Goal: Check status: Check status

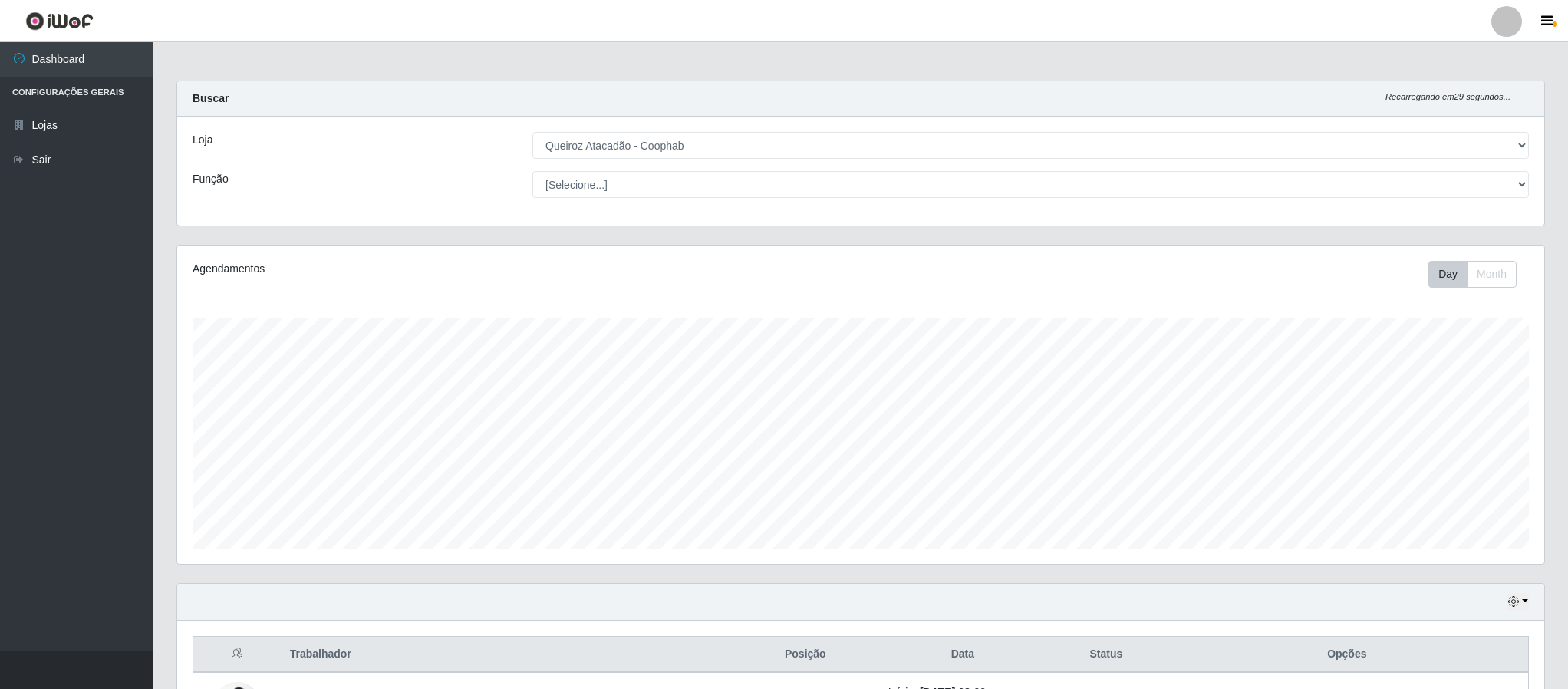
select select "463"
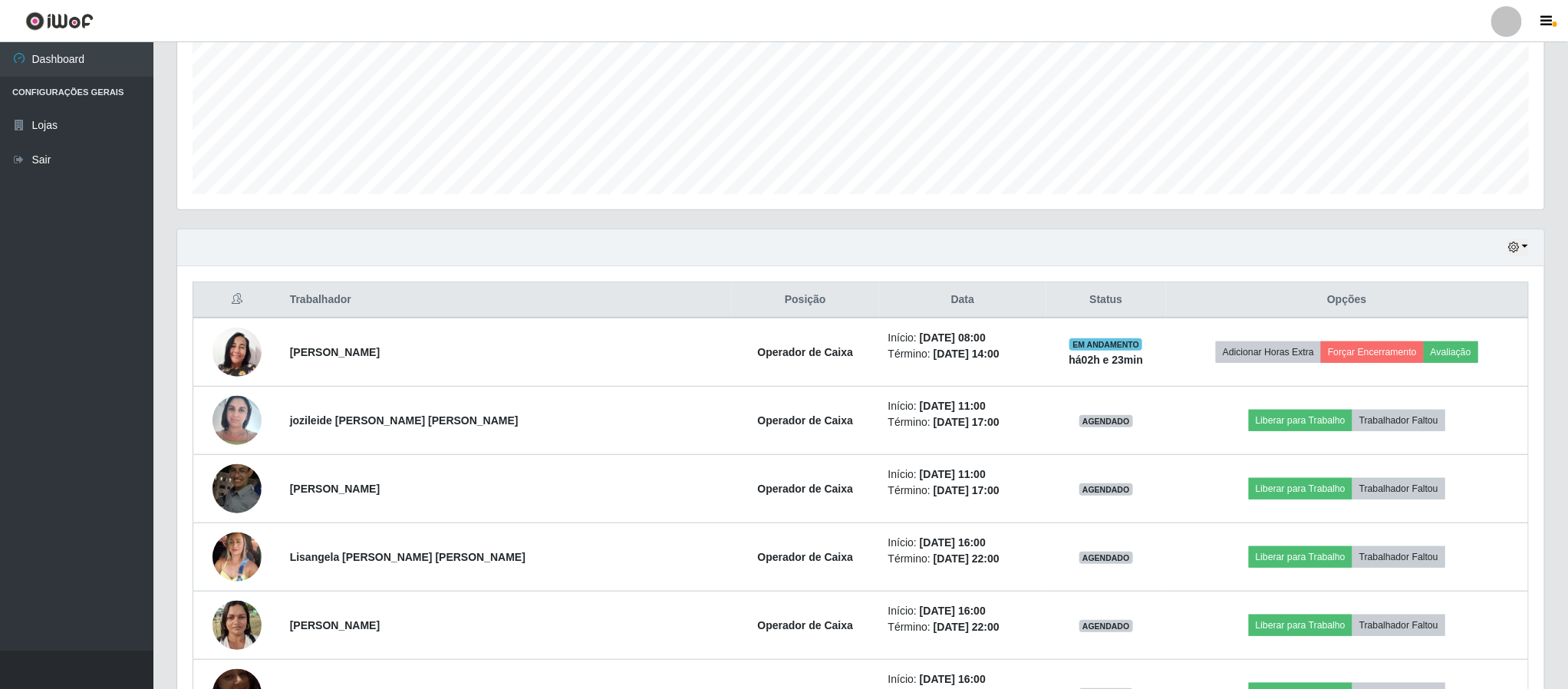
scroll to position [406, 0]
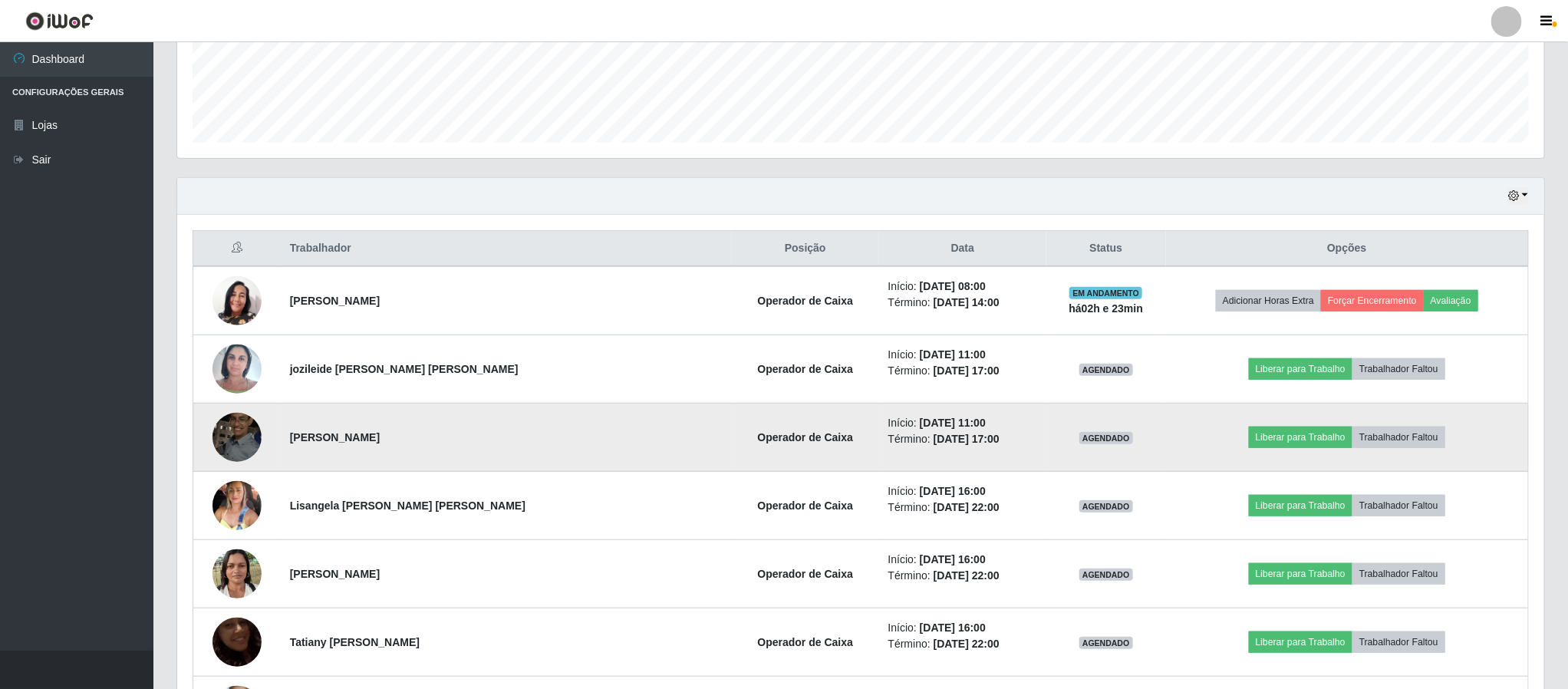
click at [247, 444] on img at bounding box center [237, 437] width 49 height 65
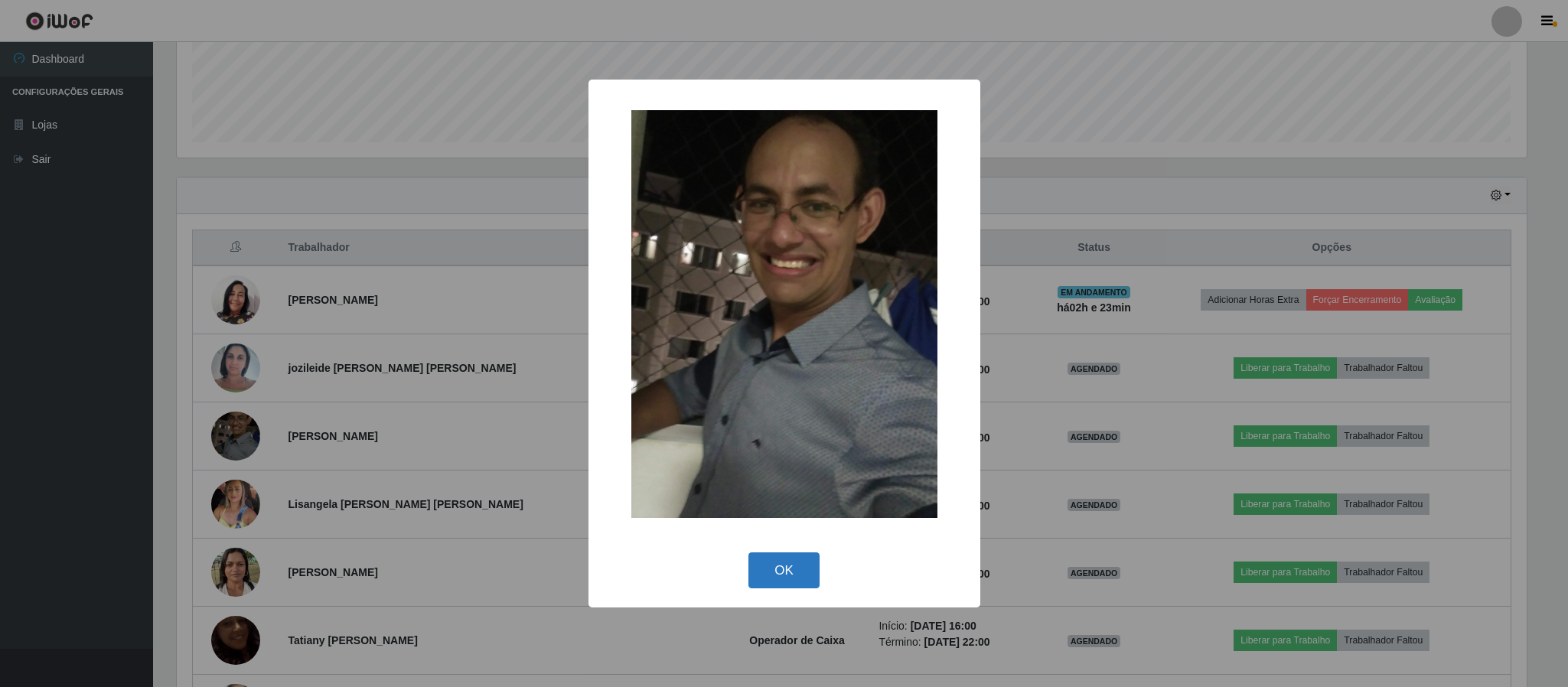
click at [797, 572] on button "OK" at bounding box center [784, 570] width 71 height 36
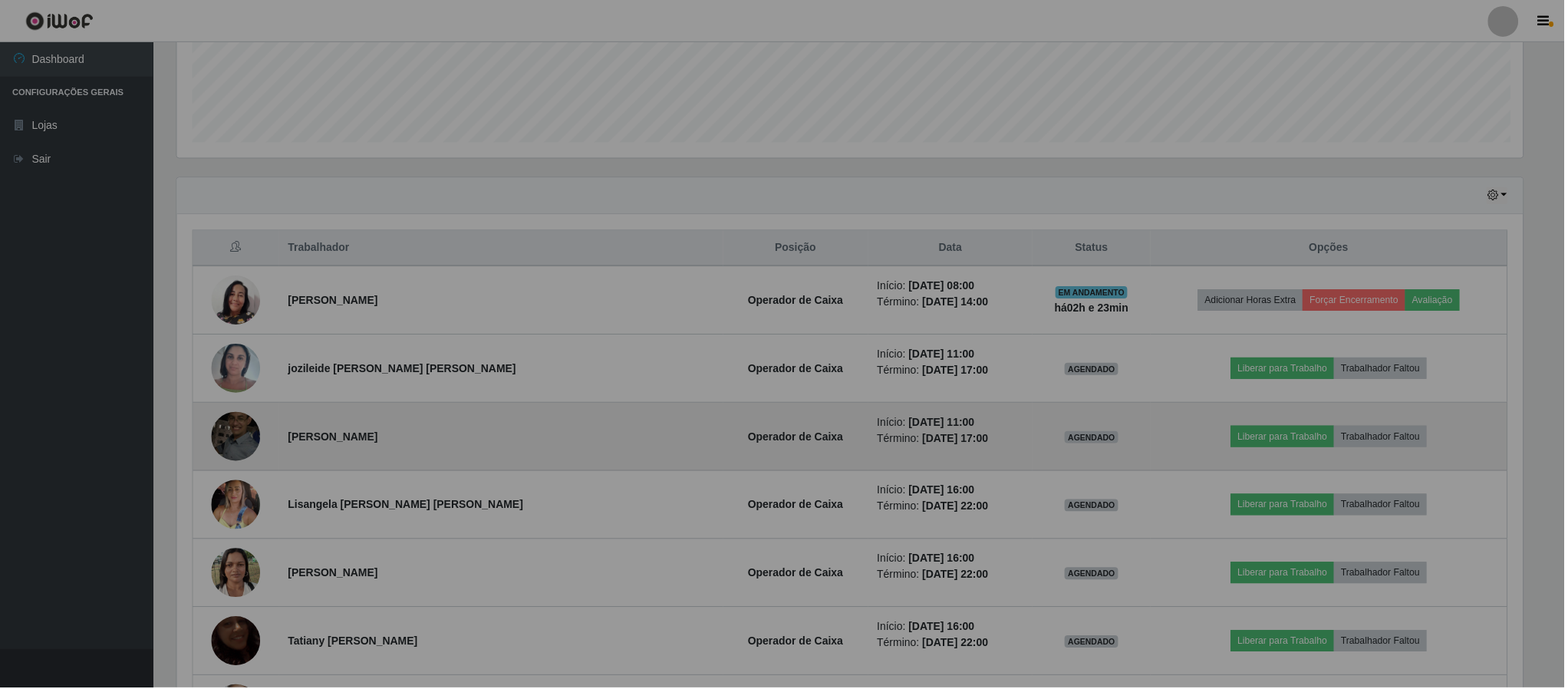
scroll to position [320, 1366]
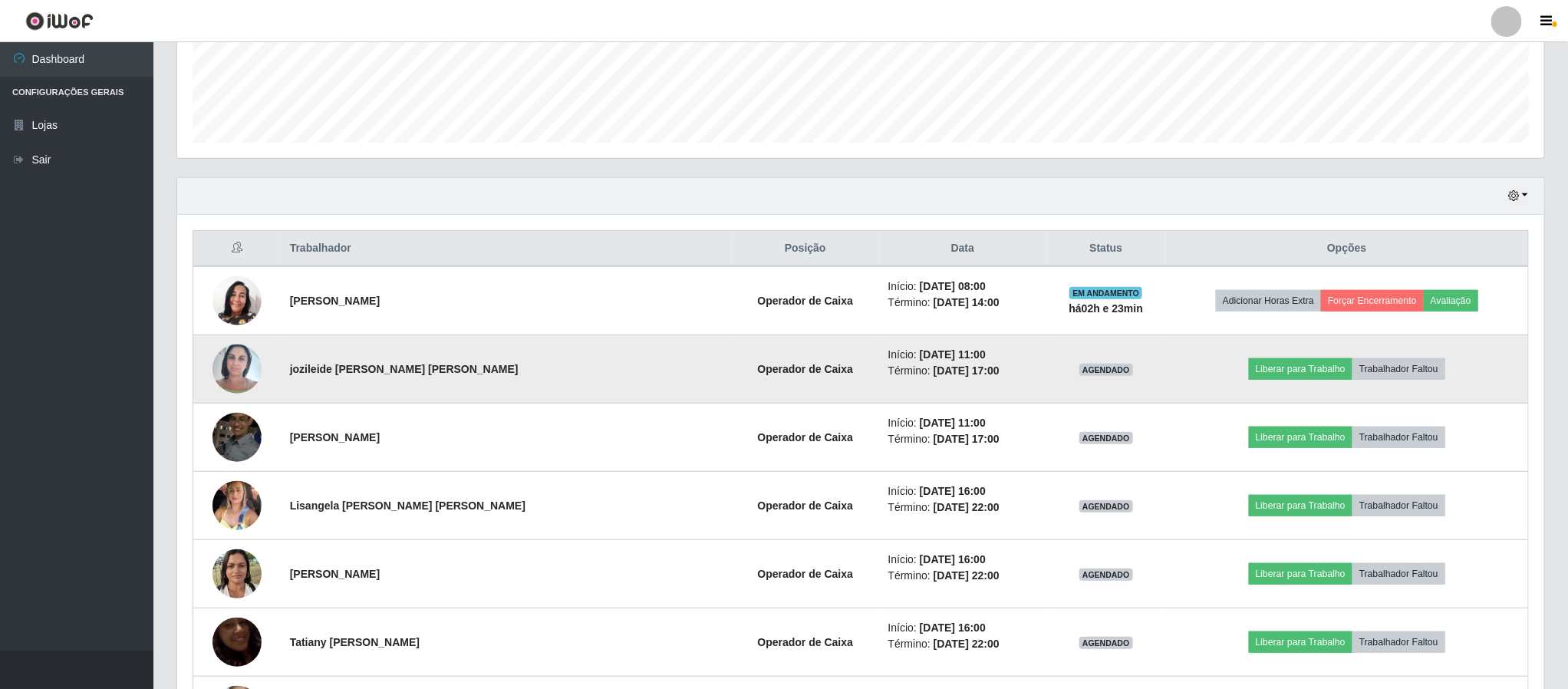
click at [242, 373] on img at bounding box center [237, 369] width 49 height 65
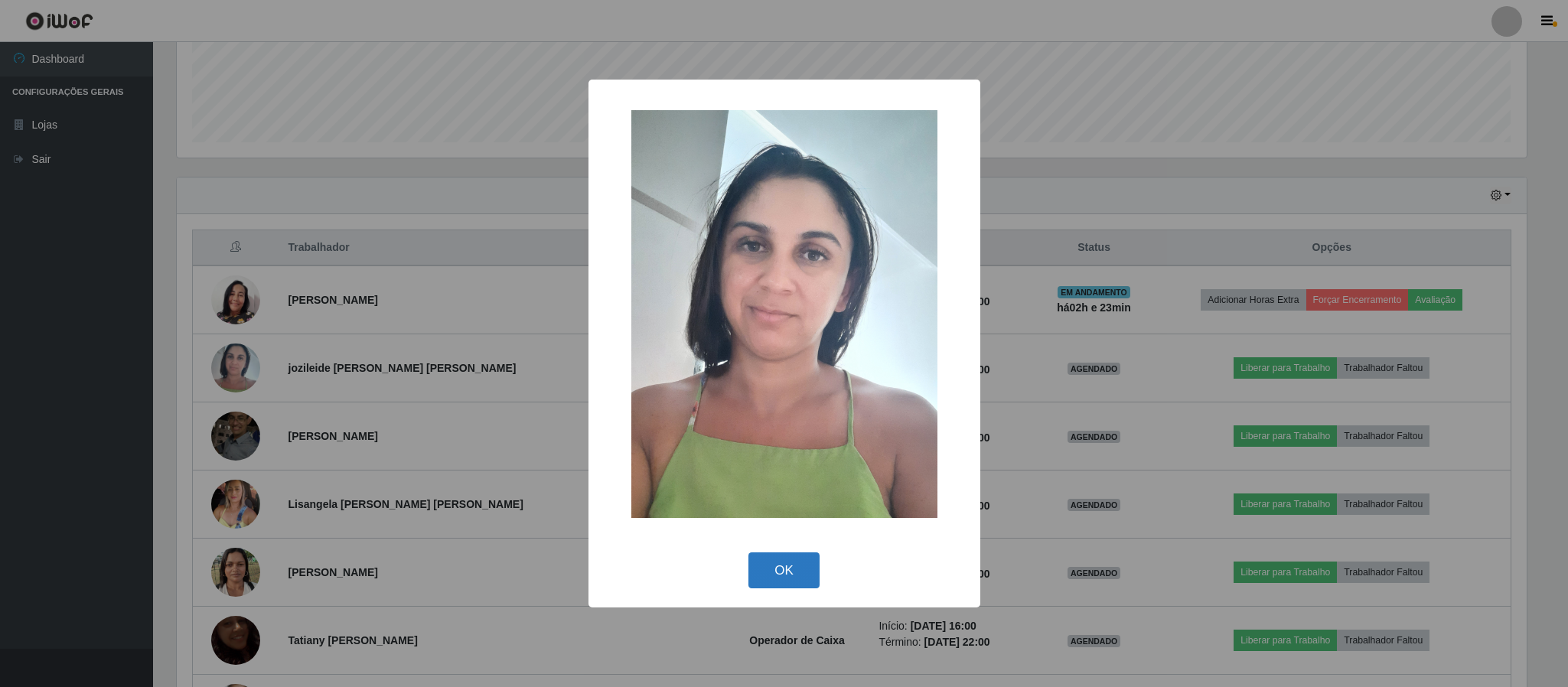
click at [813, 572] on button "OK" at bounding box center [784, 570] width 71 height 36
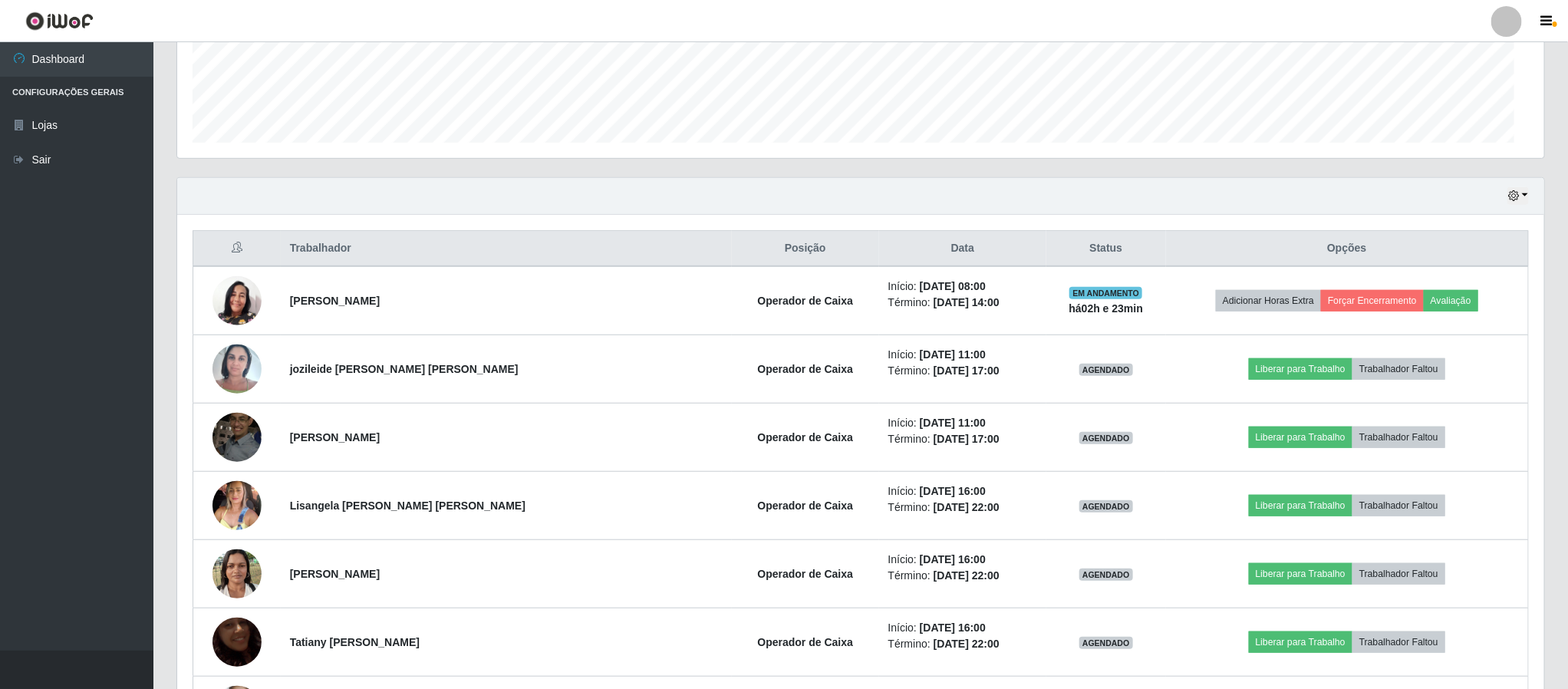
scroll to position [320, 1366]
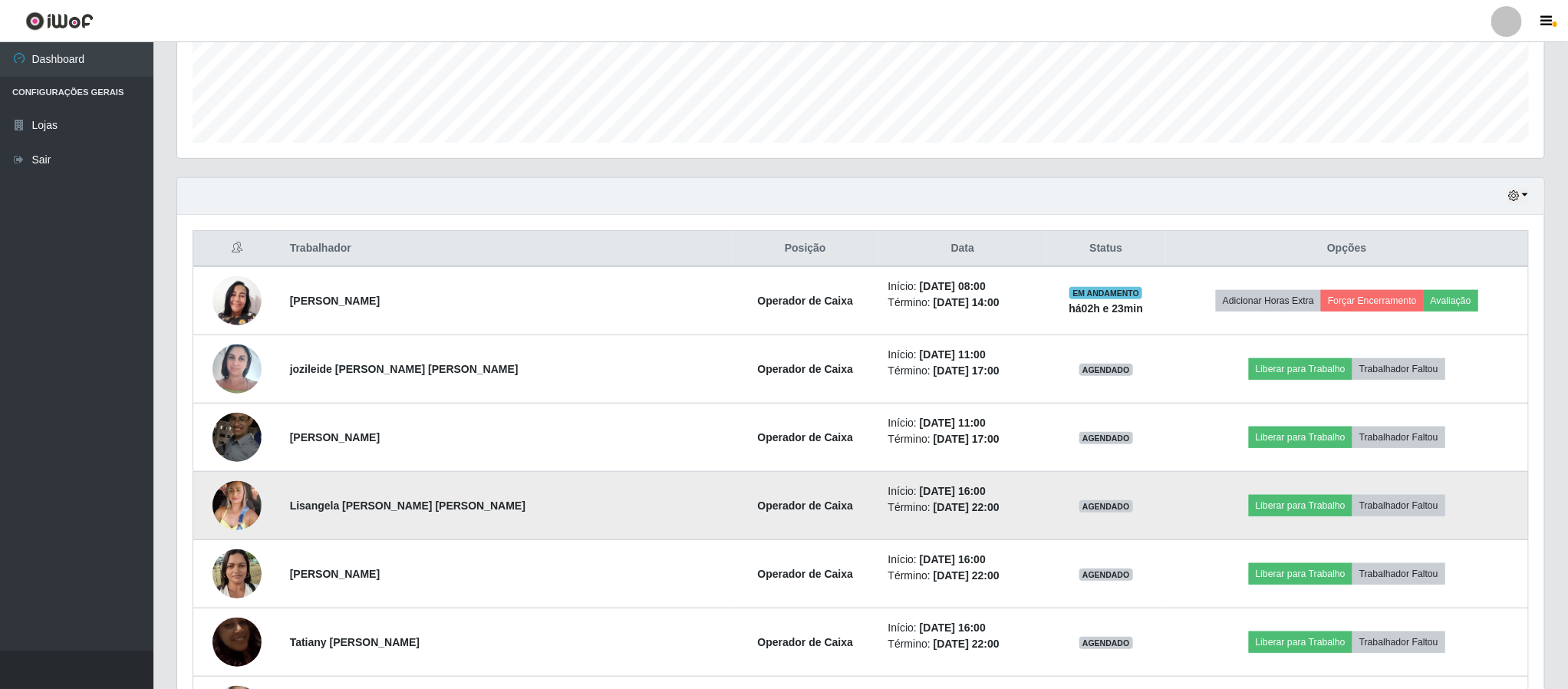
click at [233, 511] on img at bounding box center [237, 506] width 49 height 66
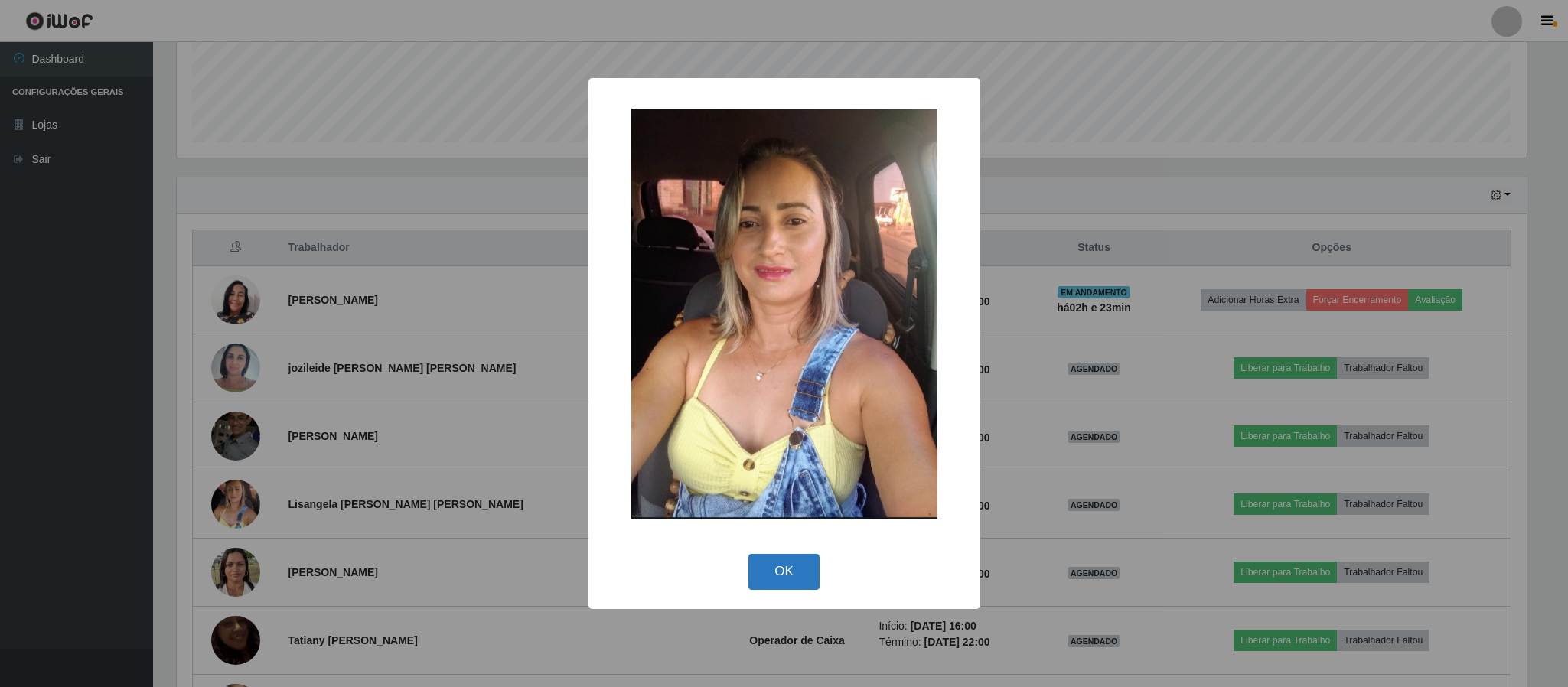
click at [789, 572] on button "OK" at bounding box center [784, 572] width 71 height 36
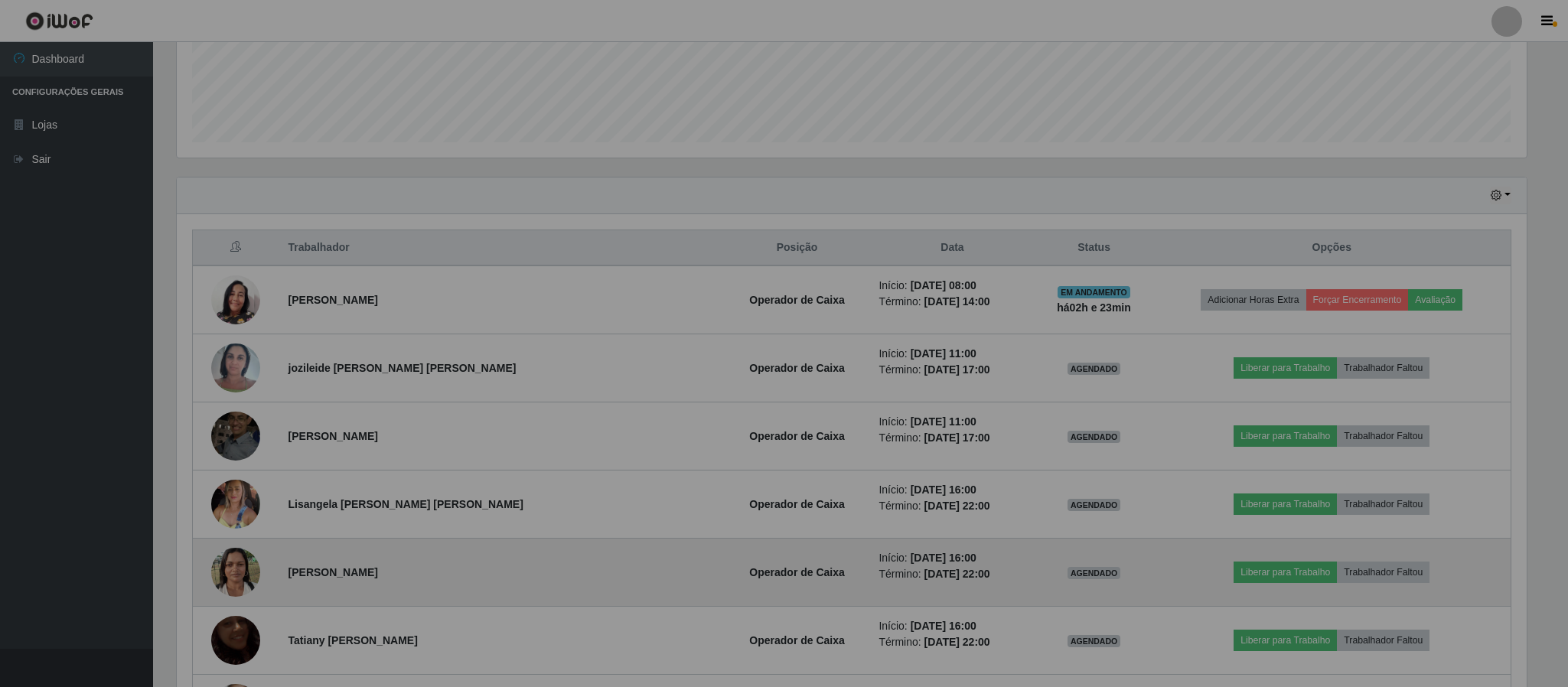
scroll to position [319, 1363]
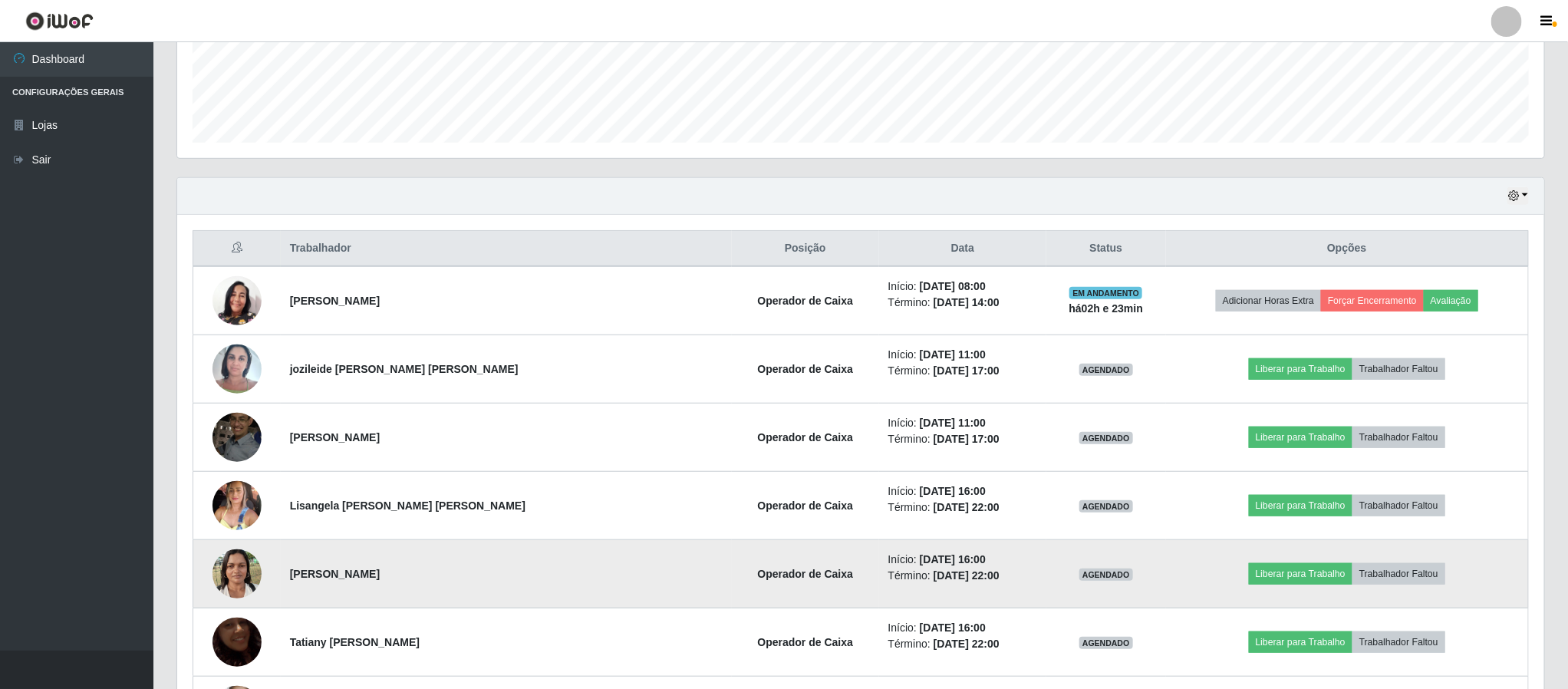
click at [226, 586] on img at bounding box center [237, 574] width 49 height 65
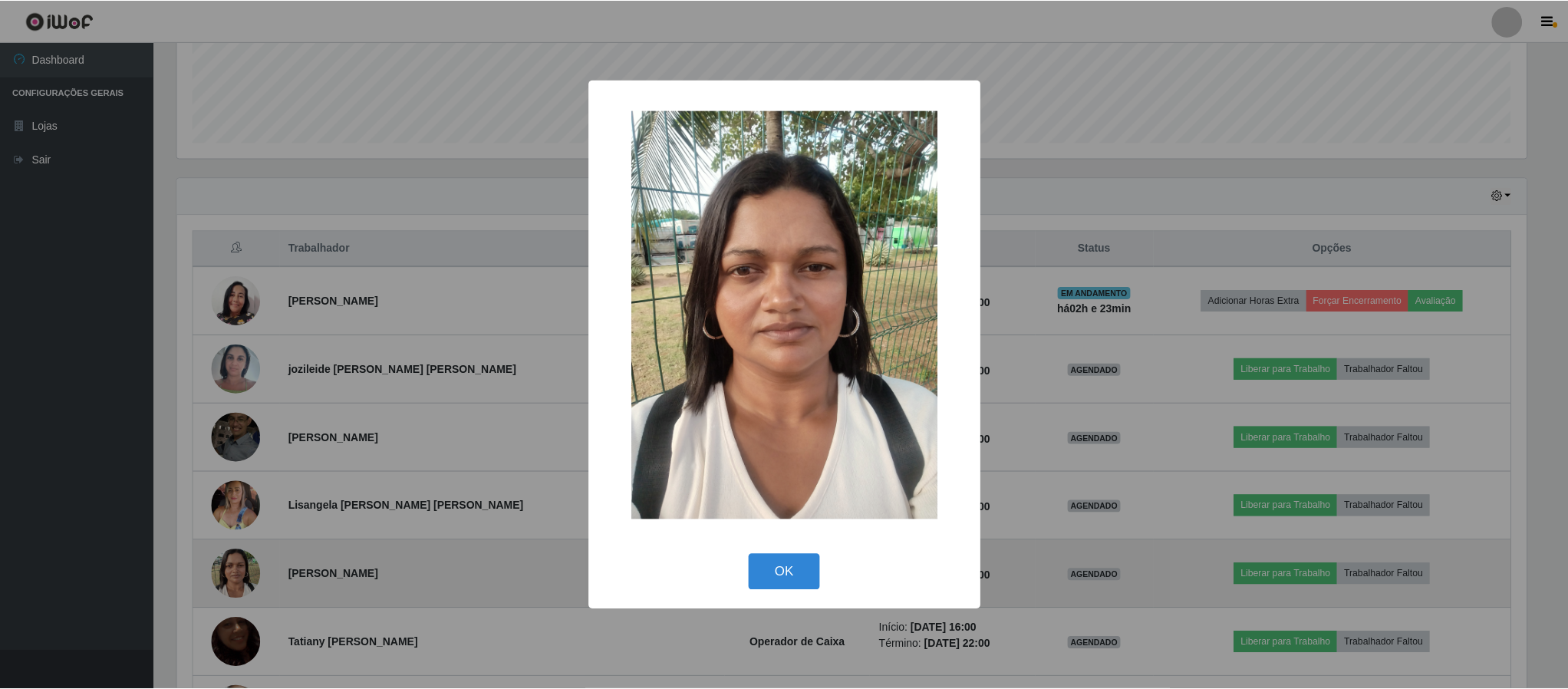
scroll to position [320, 1354]
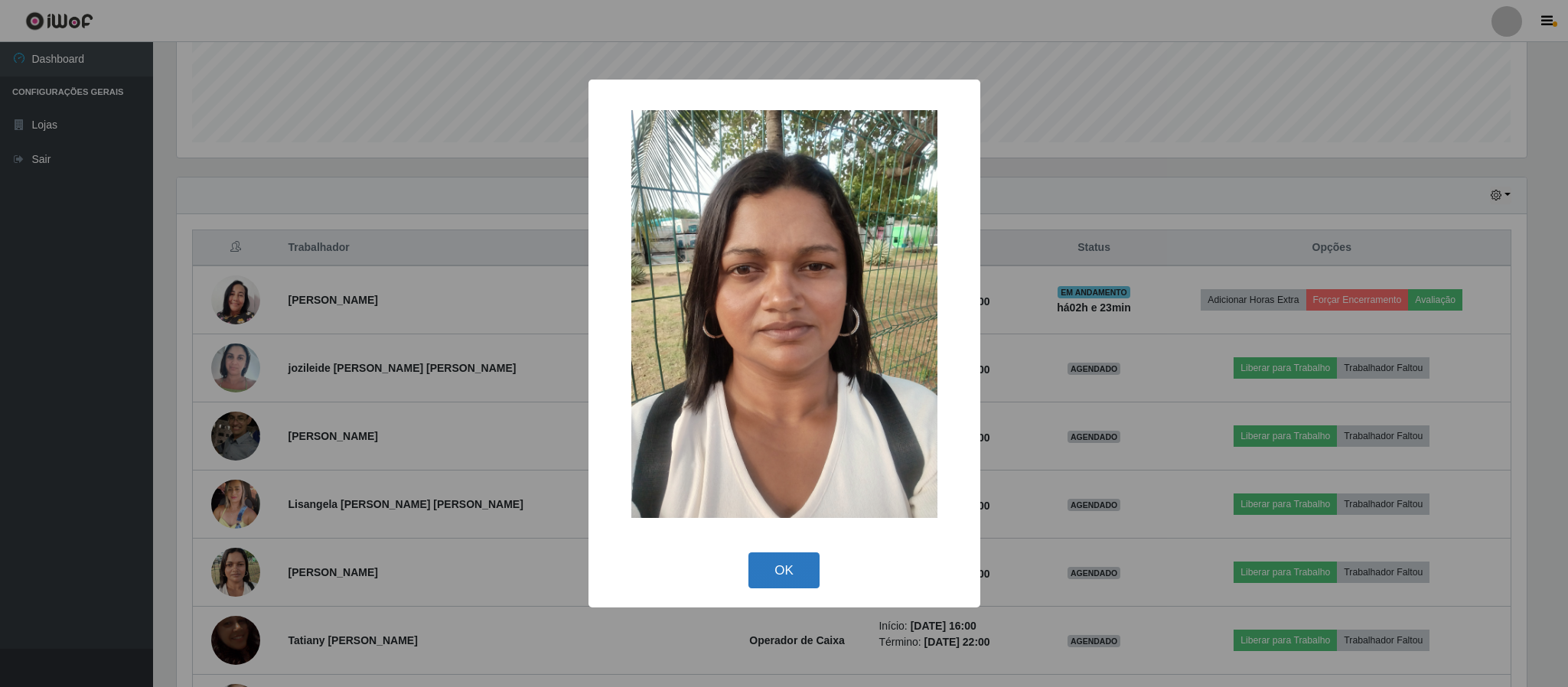
click at [782, 565] on button "OK" at bounding box center [784, 570] width 71 height 36
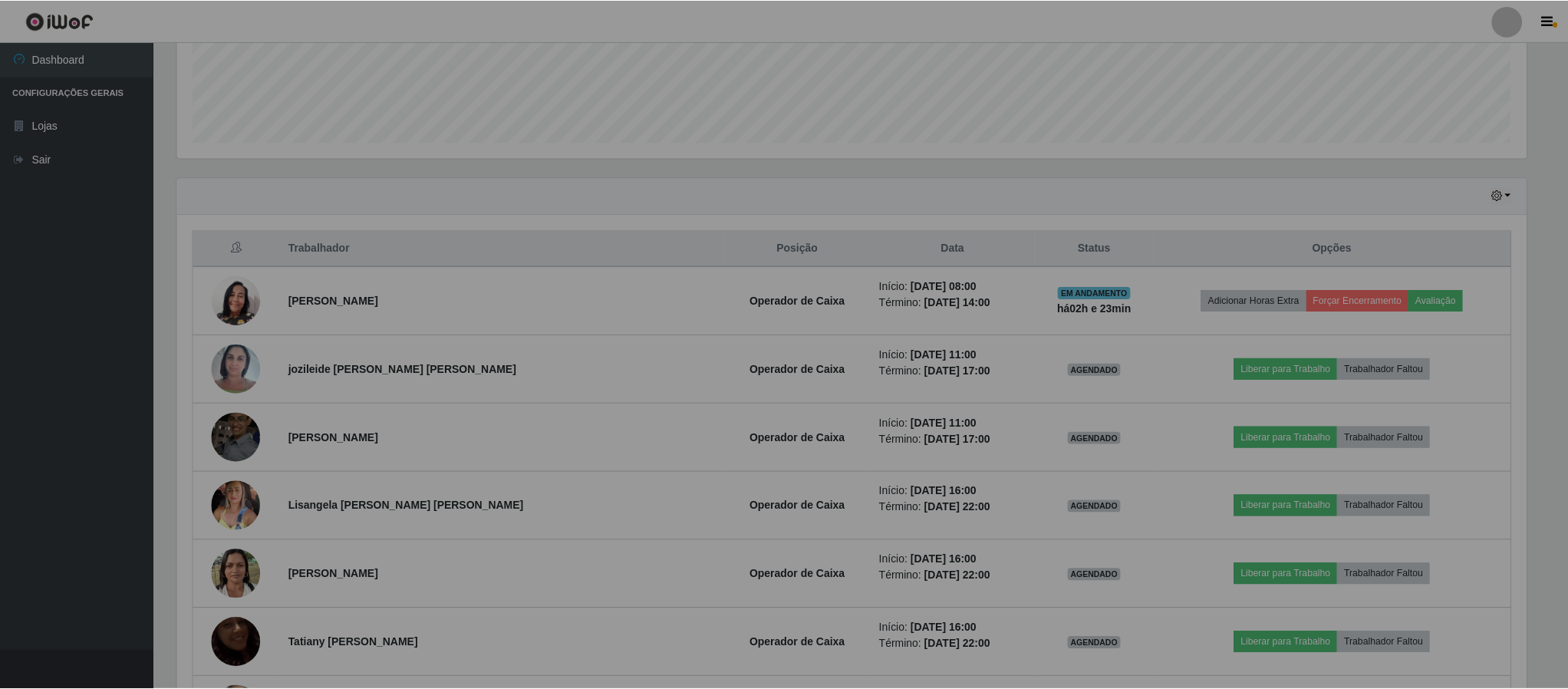
scroll to position [320, 1366]
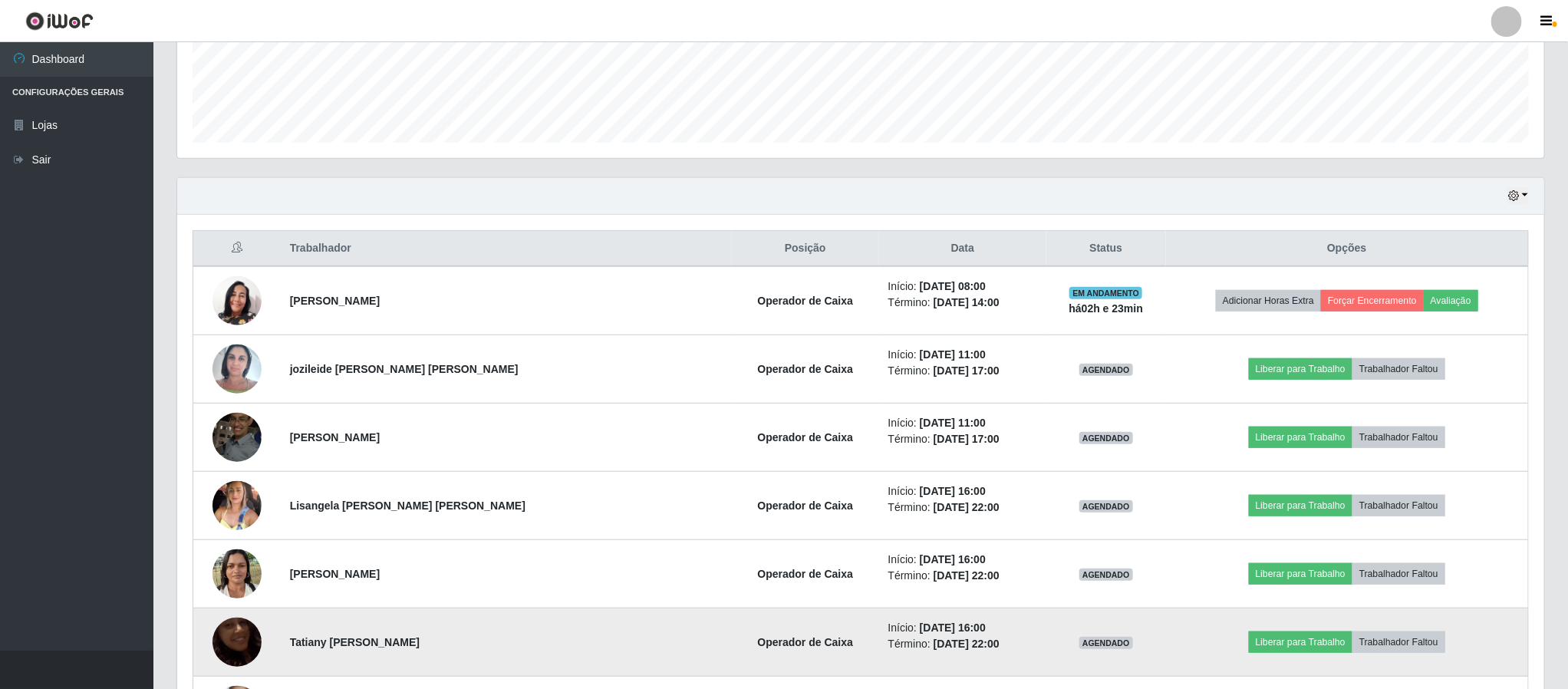
click at [232, 641] on img at bounding box center [237, 642] width 49 height 88
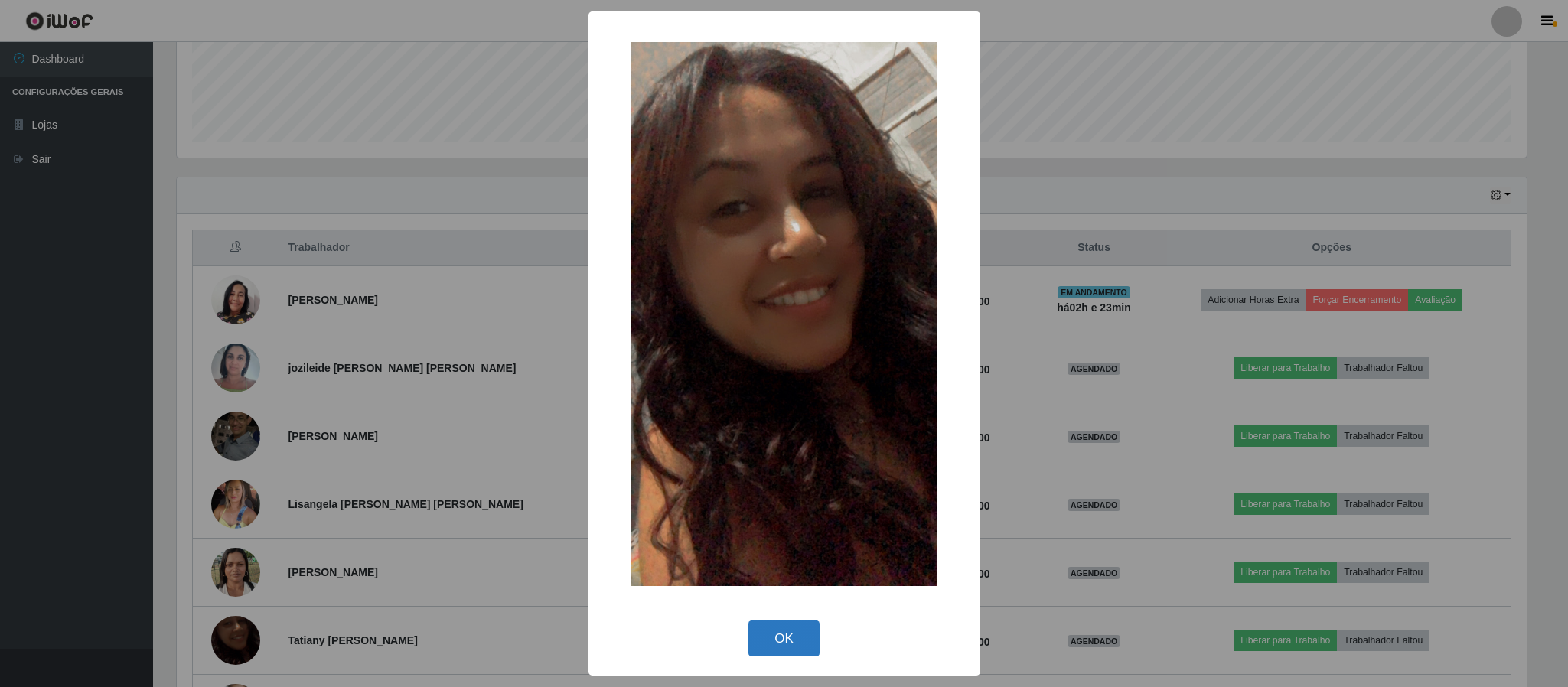
drag, startPoint x: 760, startPoint y: 623, endPoint x: 758, endPoint y: 631, distance: 8.2
click at [758, 631] on button "OK" at bounding box center [784, 638] width 71 height 36
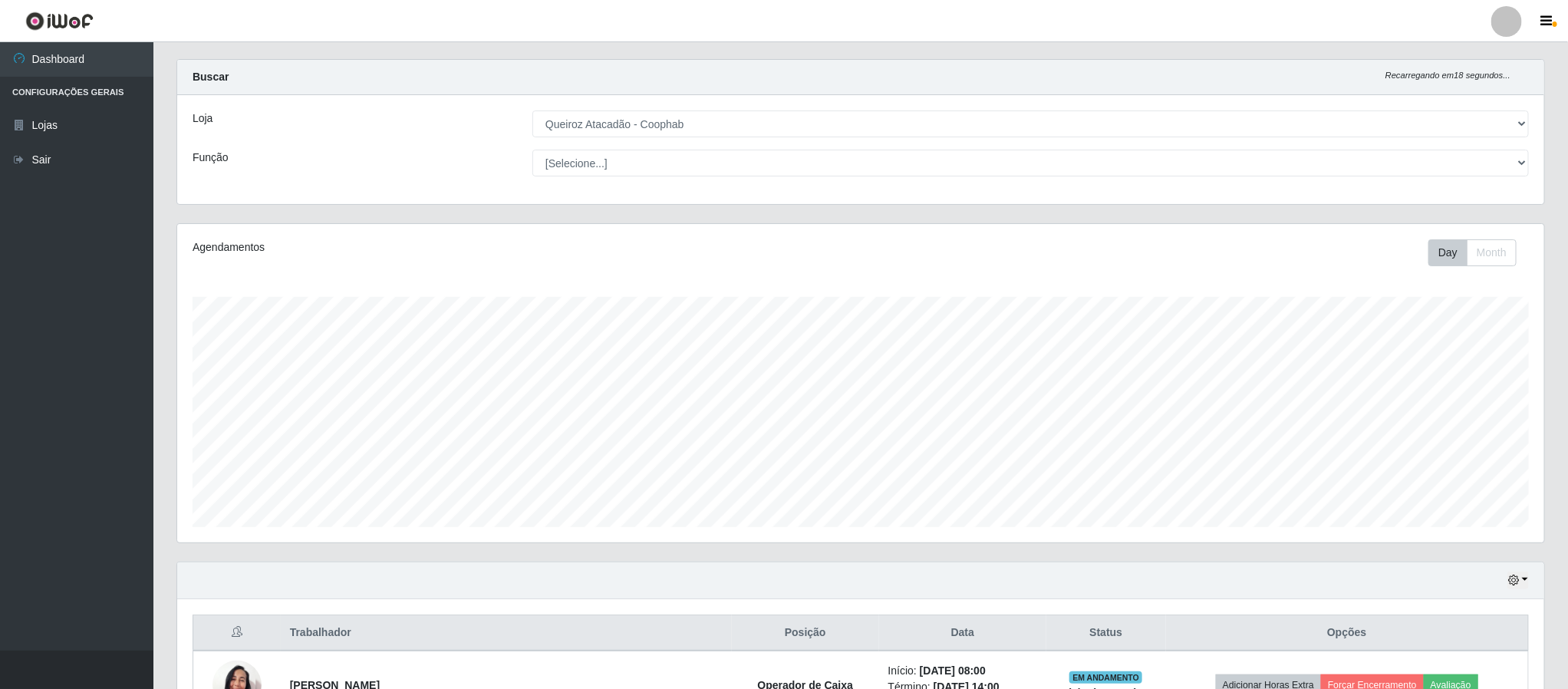
scroll to position [0, 0]
